Goal: Browse casually: Explore the website without a specific task or goal

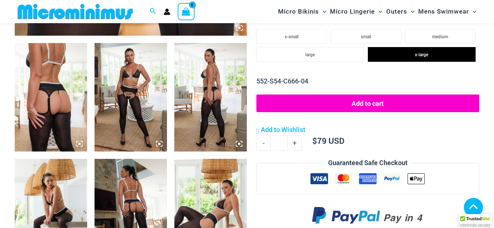
scroll to position [380, 0]
click at [52, 104] on img at bounding box center [51, 97] width 72 height 109
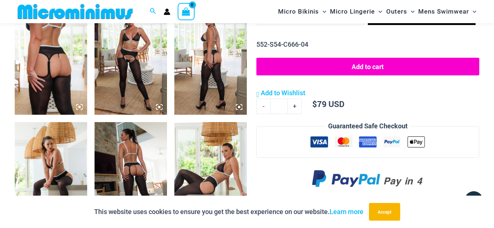
scroll to position [435, 0]
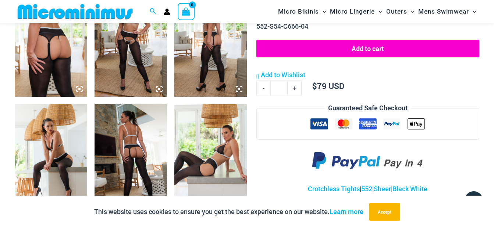
click at [132, 142] on img at bounding box center [131, 158] width 72 height 109
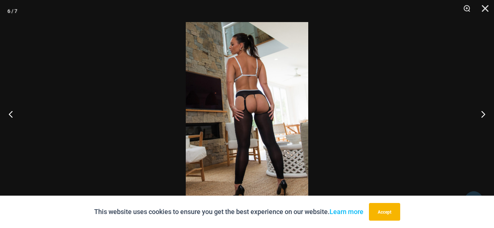
click at [223, 102] on img at bounding box center [247, 114] width 123 height 184
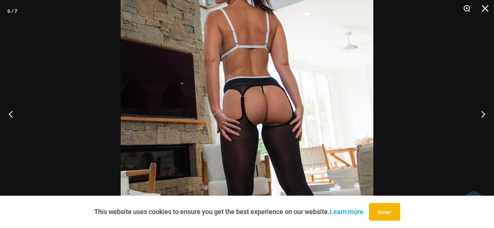
click at [468, 7] on button "Zoom" at bounding box center [464, 11] width 18 height 22
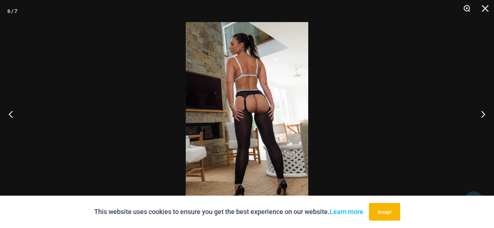
click at [468, 7] on button "Zoom" at bounding box center [464, 11] width 18 height 22
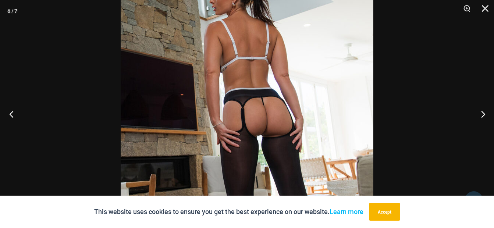
click at [11, 113] on button "Previous" at bounding box center [14, 114] width 28 height 37
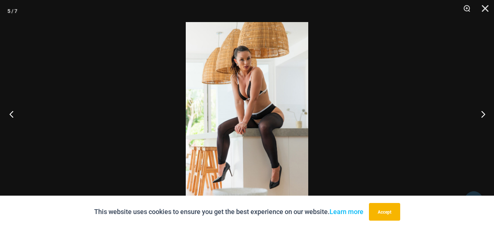
click at [11, 113] on button "Previous" at bounding box center [14, 114] width 28 height 37
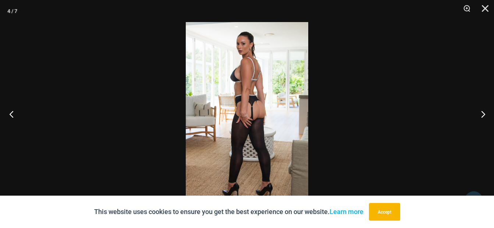
click at [11, 113] on button "Previous" at bounding box center [14, 114] width 28 height 37
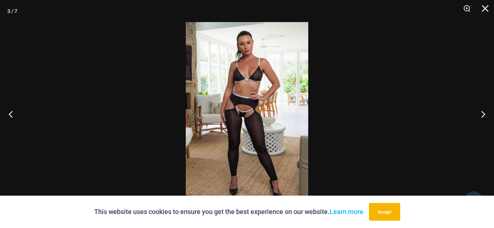
click at [269, 100] on img at bounding box center [247, 114] width 123 height 184
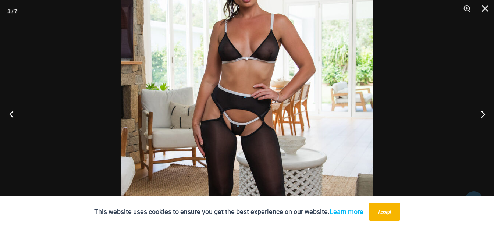
click at [11, 115] on button "Previous" at bounding box center [14, 114] width 28 height 37
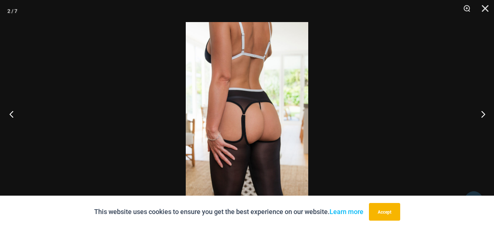
click at [11, 115] on button "Previous" at bounding box center [14, 114] width 28 height 37
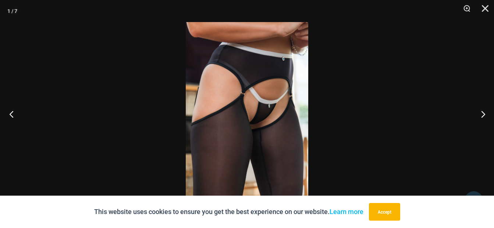
click at [11, 115] on button "Previous" at bounding box center [14, 114] width 28 height 37
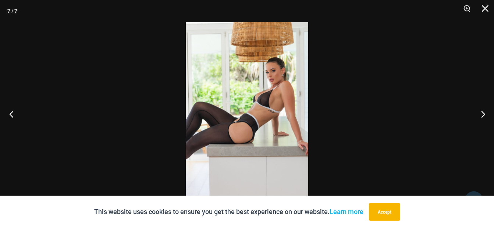
click at [11, 115] on button "Previous" at bounding box center [14, 114] width 28 height 37
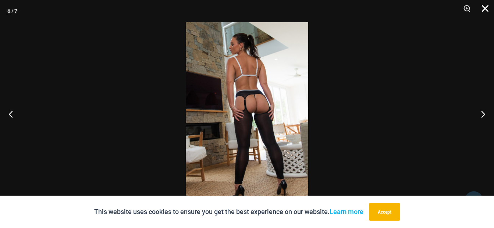
click at [487, 8] on button "Close" at bounding box center [483, 11] width 18 height 22
